Goal: Find contact information: Find contact information

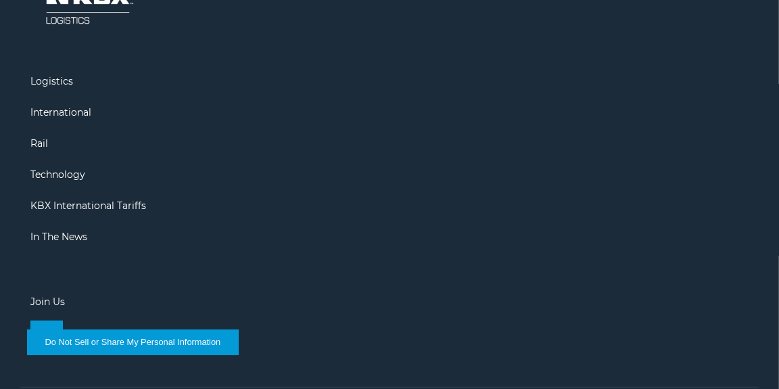
scroll to position [1416, 0]
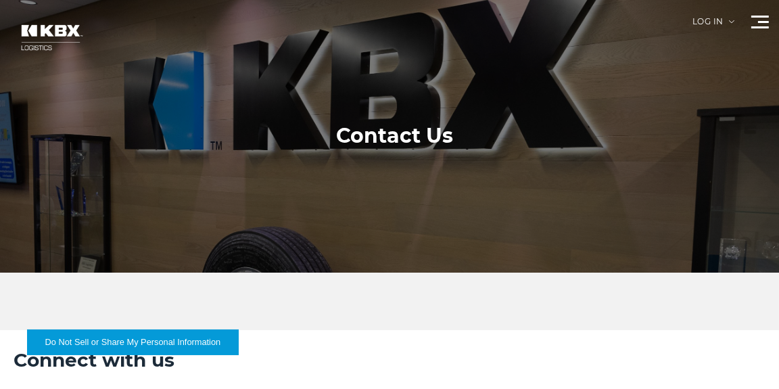
scroll to position [340, 0]
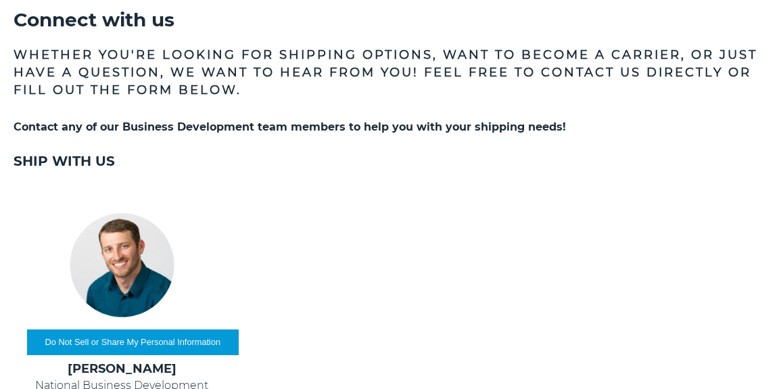
click at [341, 256] on td at bounding box center [373, 264] width 251 height 189
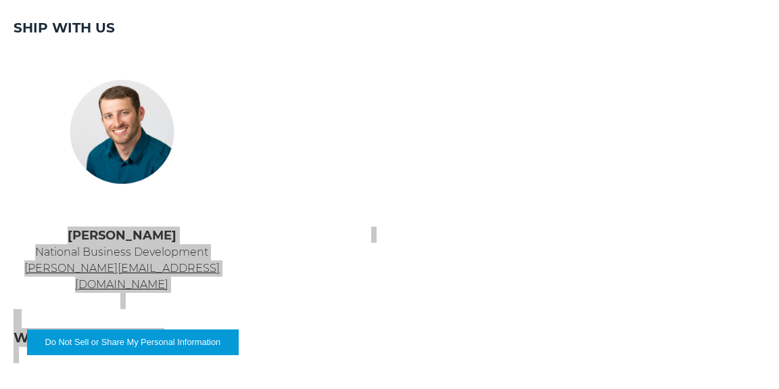
scroll to position [475, 0]
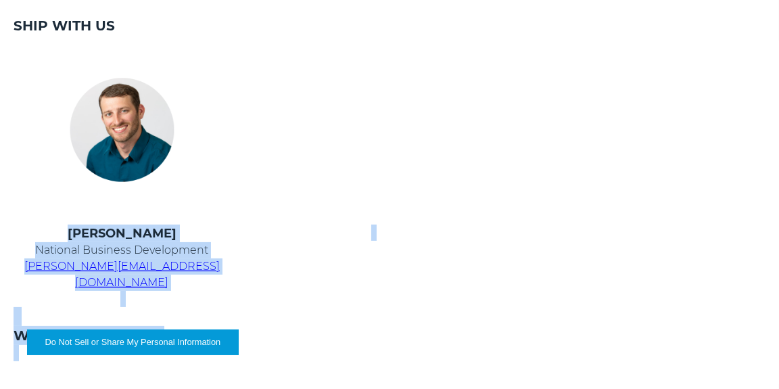
click at [292, 212] on td at bounding box center [373, 129] width 251 height 189
